Goal: Task Accomplishment & Management: Use online tool/utility

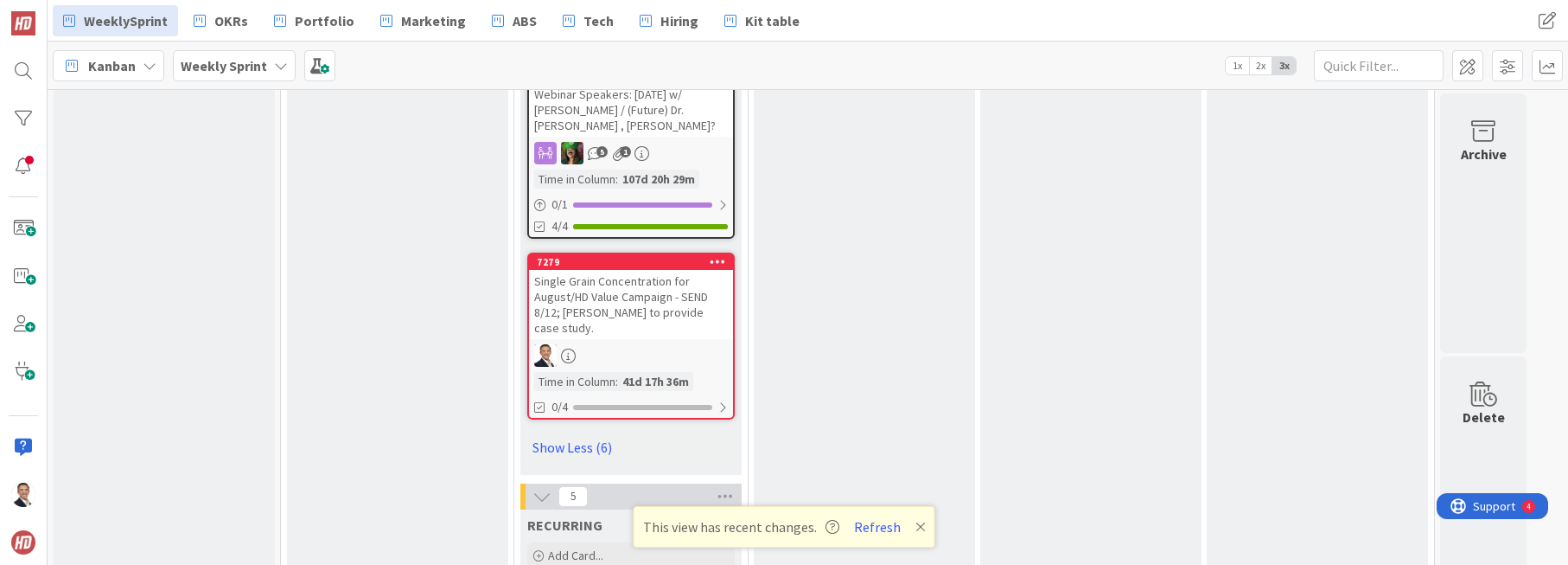
scroll to position [2701, 0]
click at [658, 269] on div "Single Grain Concentration for August/HD Value Campaign - SEND 8/12; [PERSON_NA…" at bounding box center [631, 303] width 204 height 69
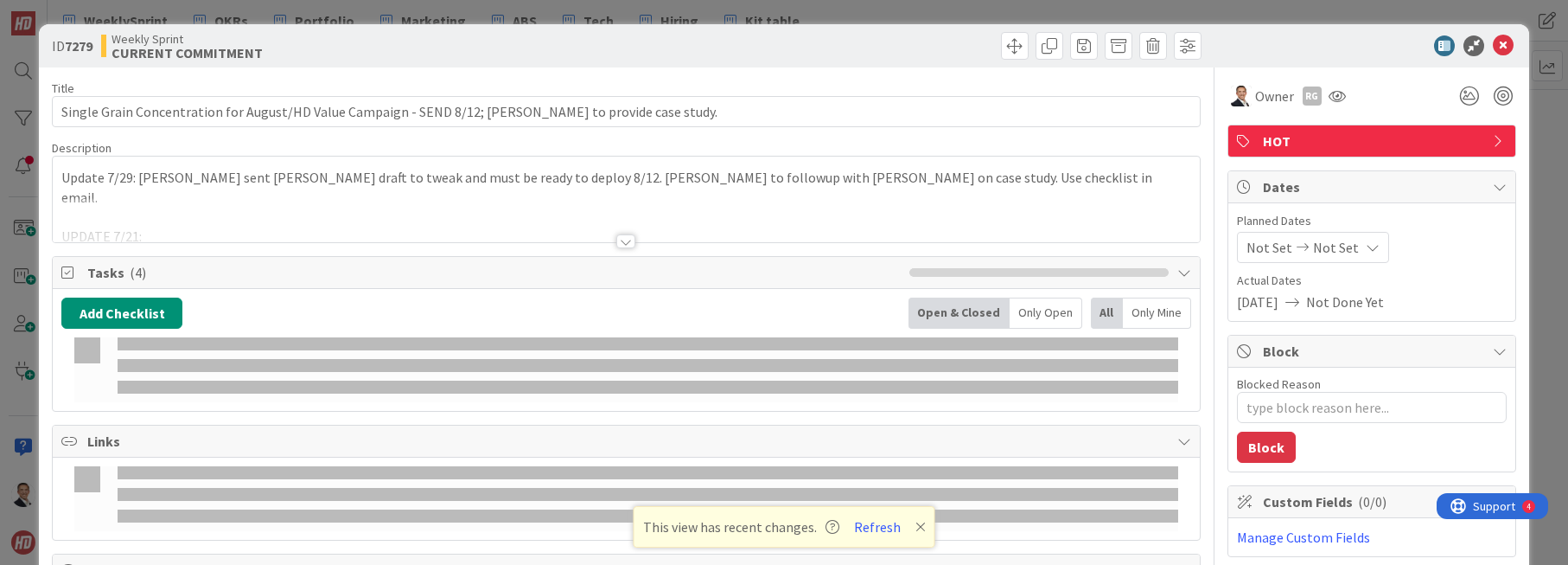
type textarea "x"
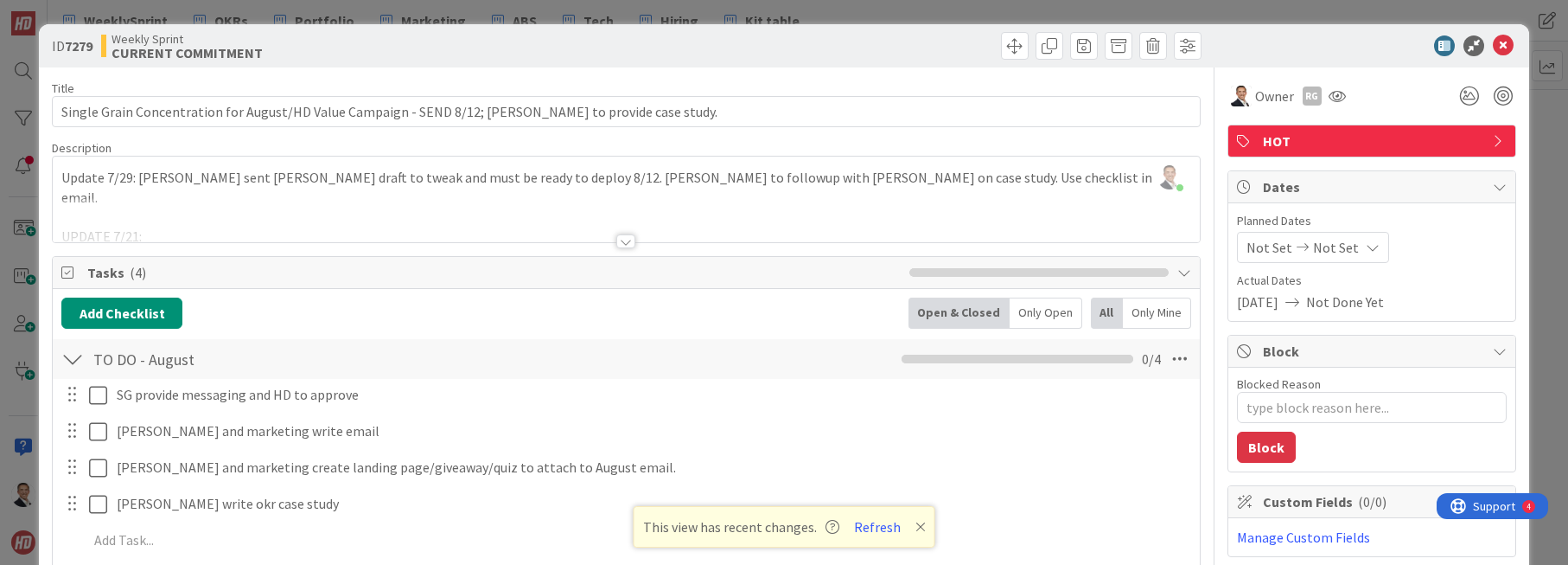
click at [623, 241] on div at bounding box center [626, 241] width 19 height 14
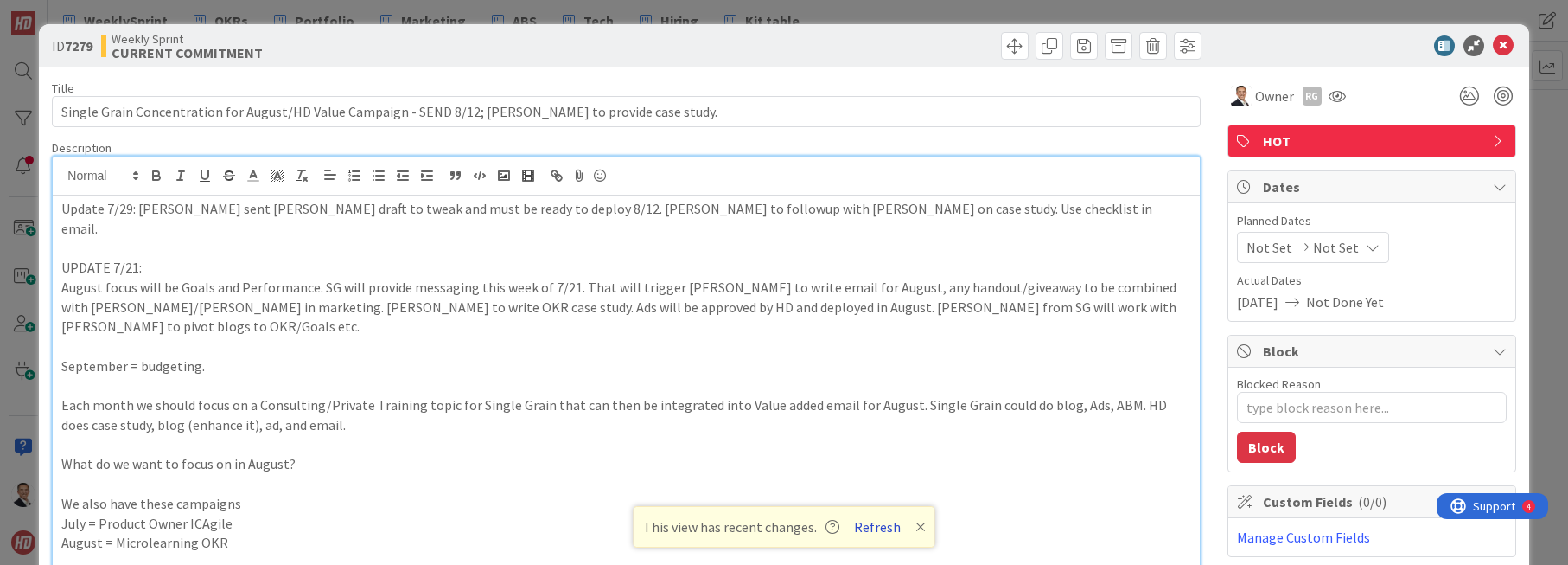
click at [874, 524] on button "Refresh" at bounding box center [878, 527] width 59 height 23
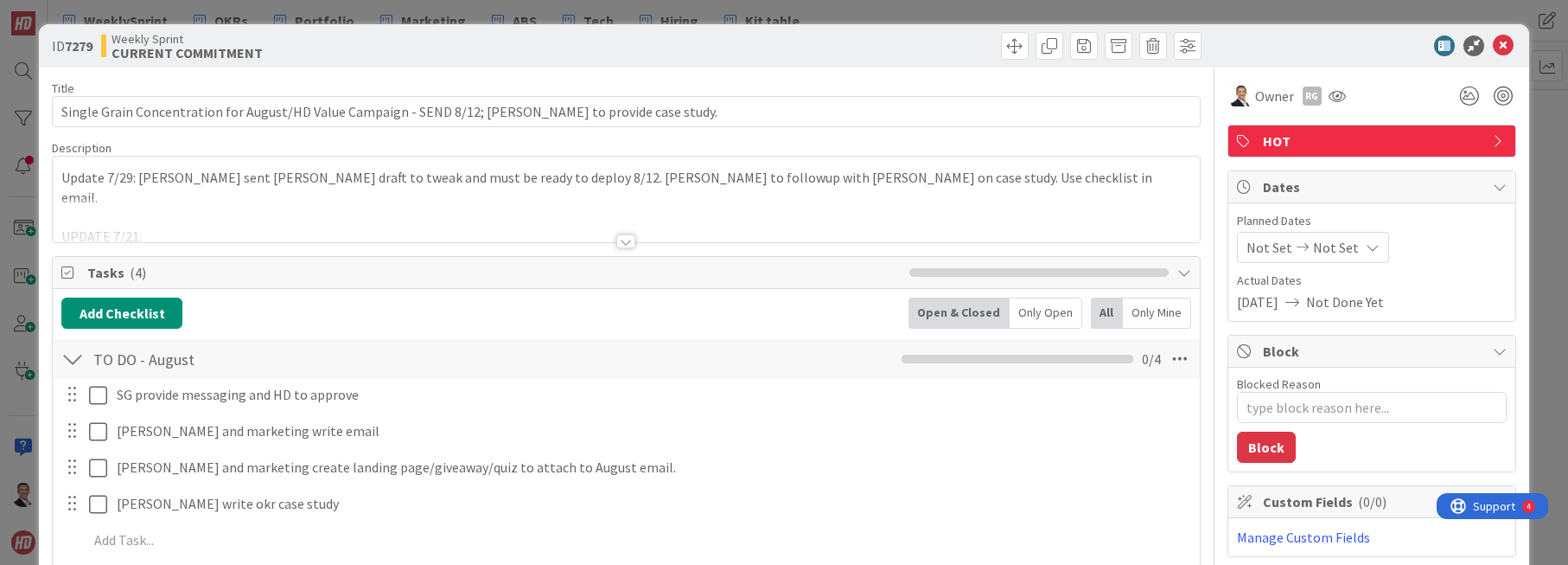
type textarea "x"
click at [628, 241] on div at bounding box center [626, 241] width 19 height 14
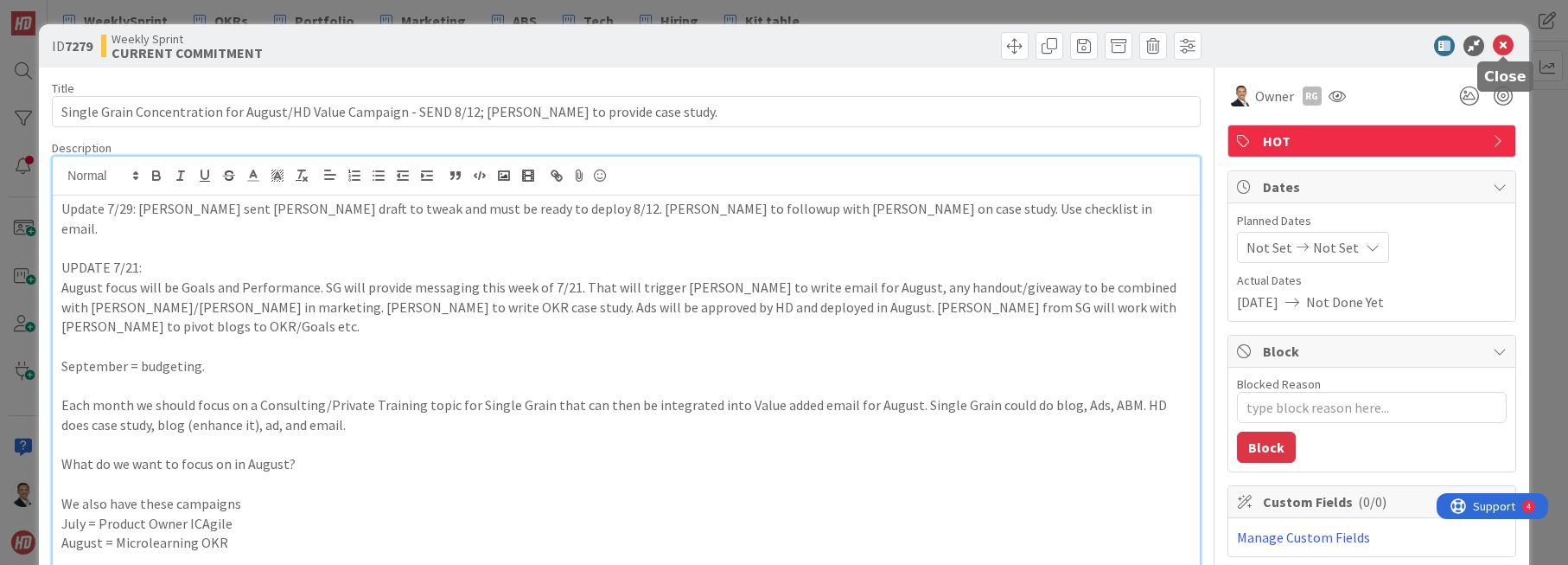
click at [1504, 45] on icon at bounding box center [1504, 46] width 21 height 21
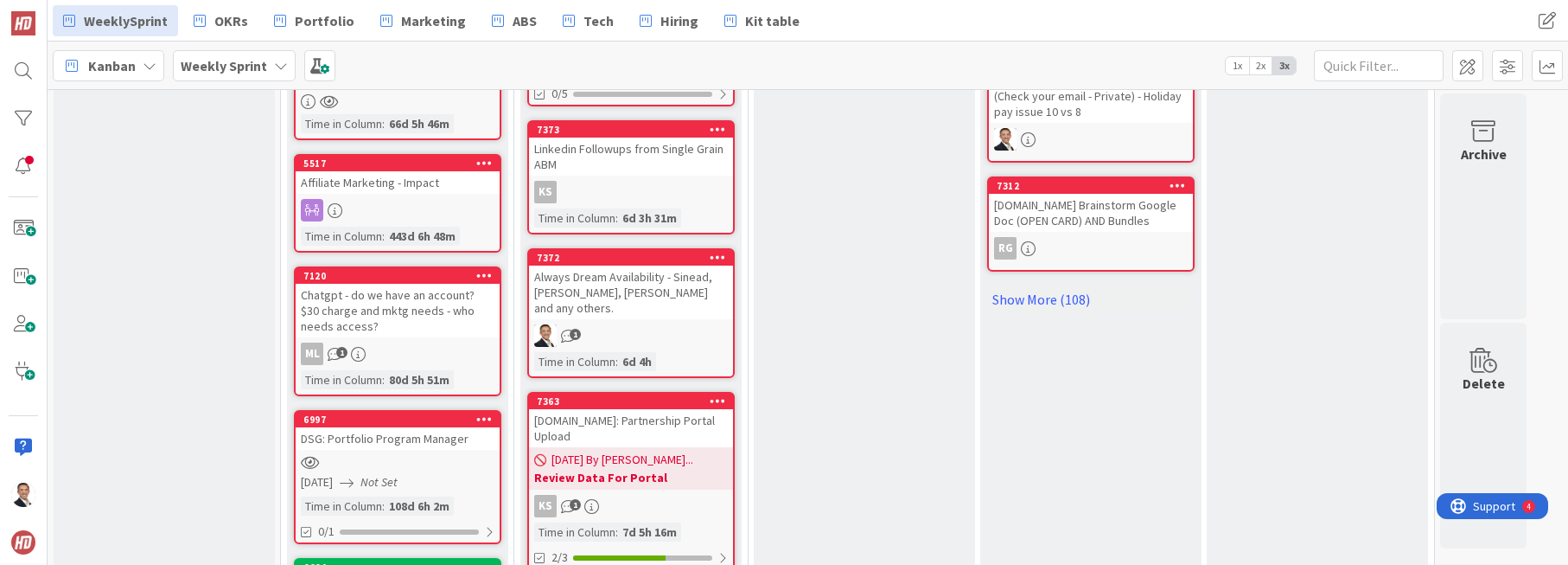
scroll to position [1084, 0]
